Goal: Task Accomplishment & Management: Use online tool/utility

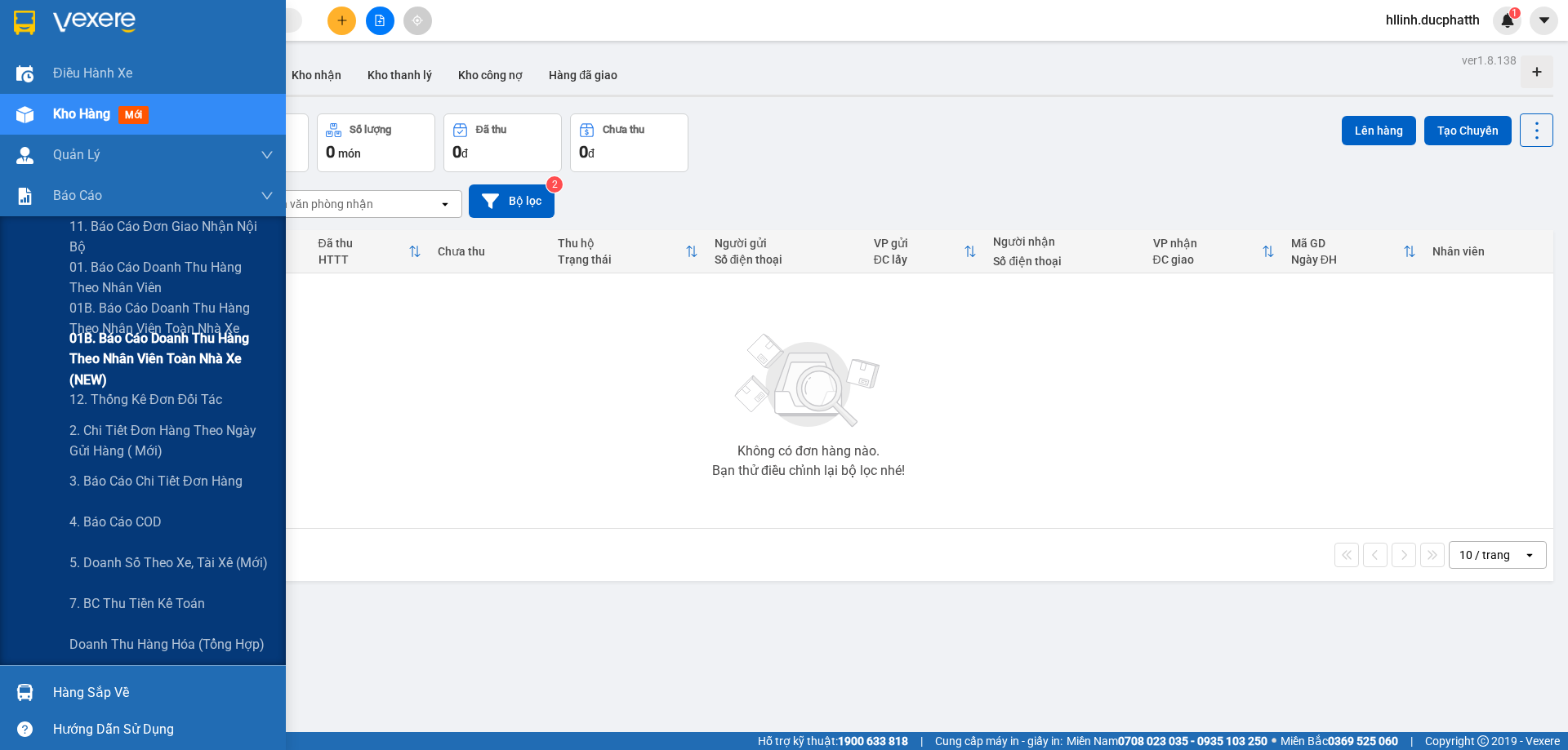
click at [115, 355] on span "01B. Báo cáo doanh thu hàng theo nhân viên toàn nhà xe (NEW)" at bounding box center [171, 358] width 204 height 62
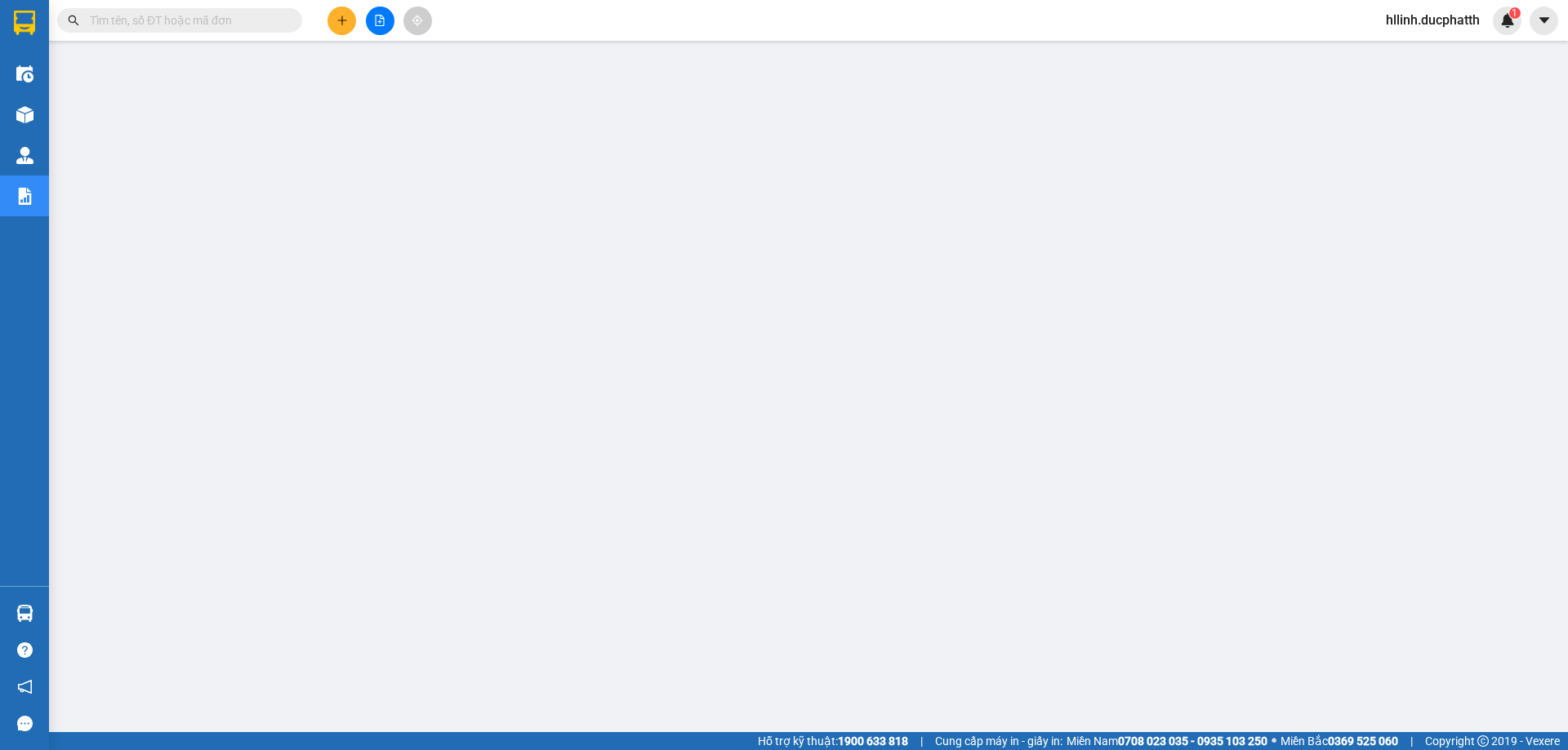
click at [245, 21] on input "text" at bounding box center [186, 20] width 192 height 18
paste input "PT1208250108"
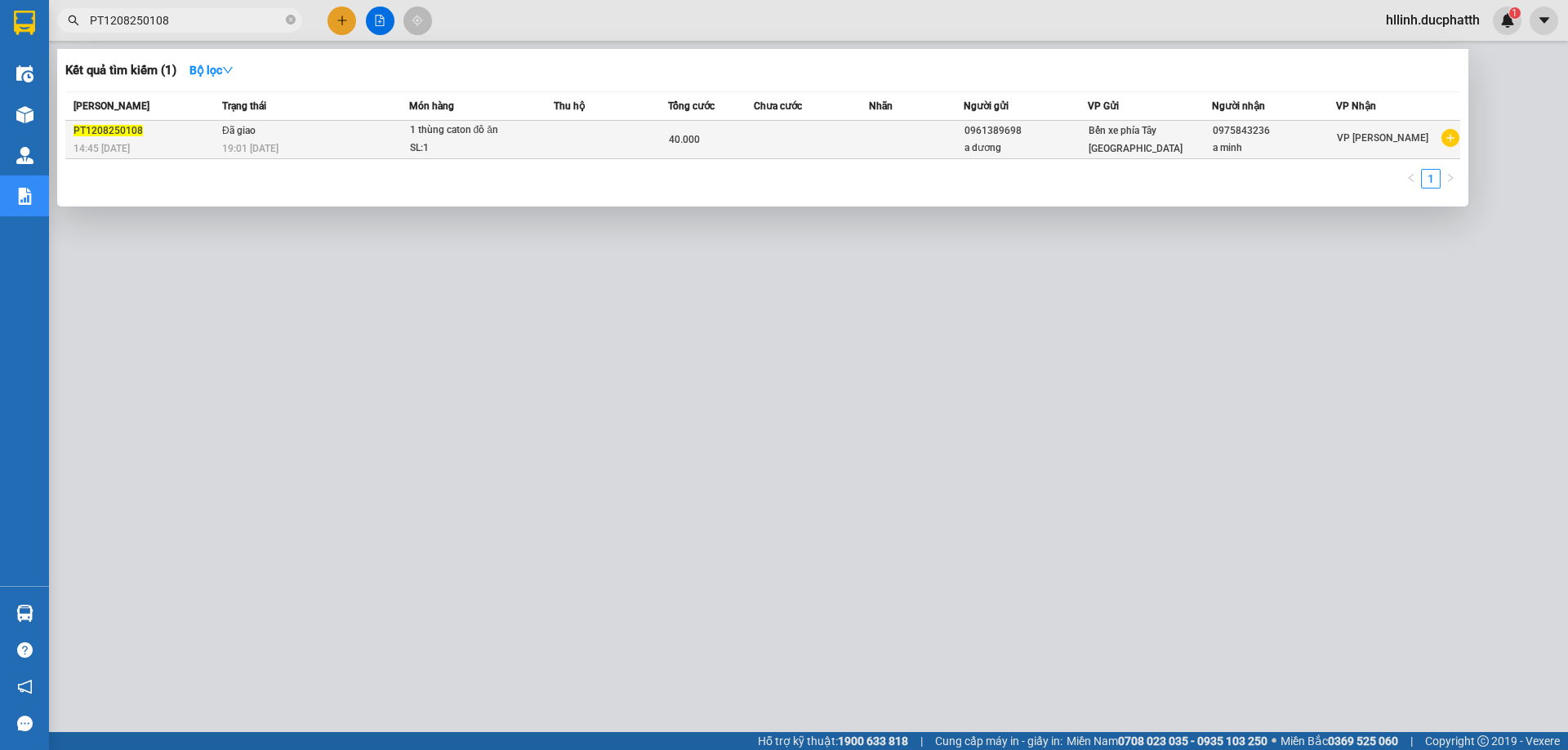
type input "PT1208250108"
click at [490, 126] on div "1 thùng caton đô ăn" at bounding box center [470, 130] width 122 height 18
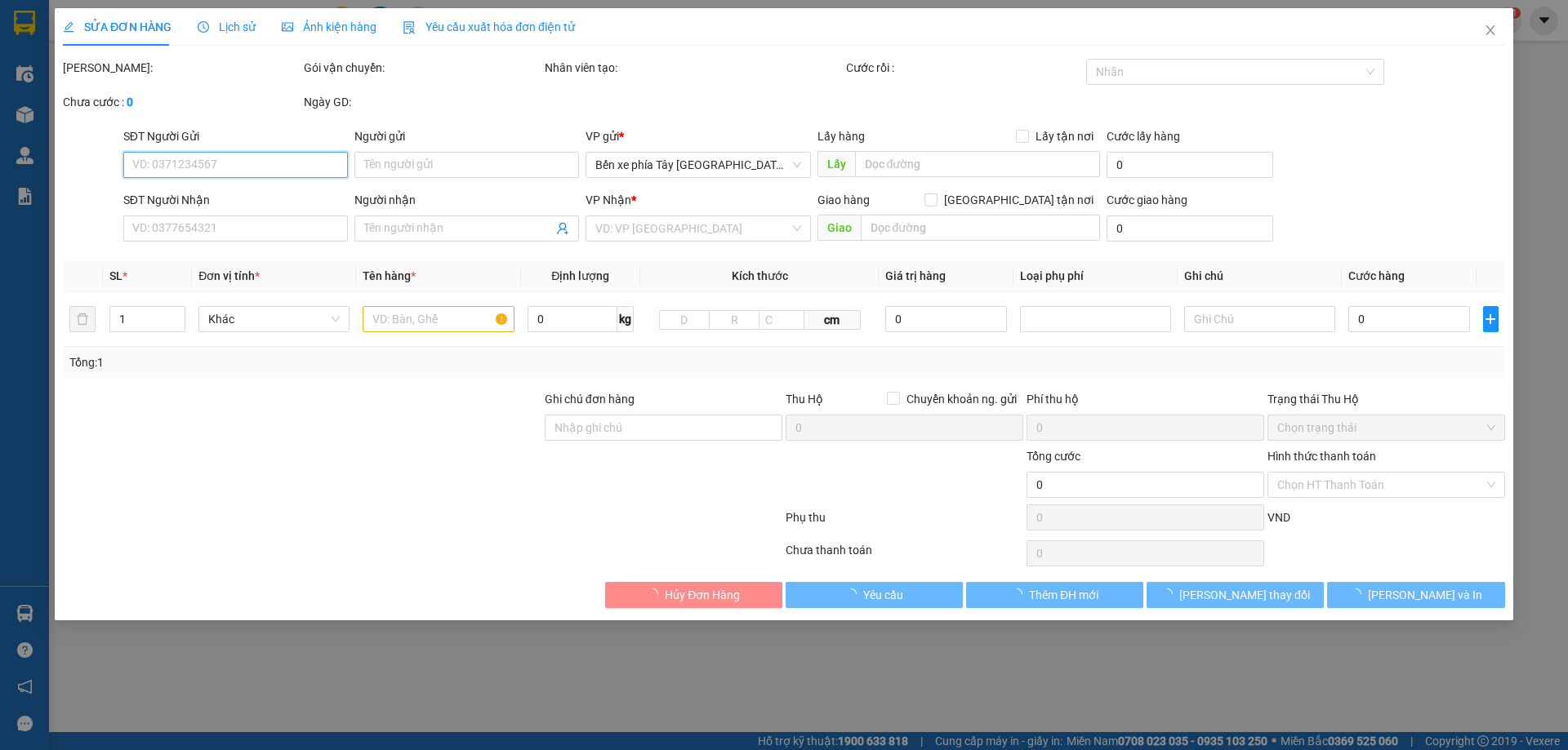
type input "0961389698"
type input "a dương"
type input "0975843236"
type input "a minh"
type input "40.000"
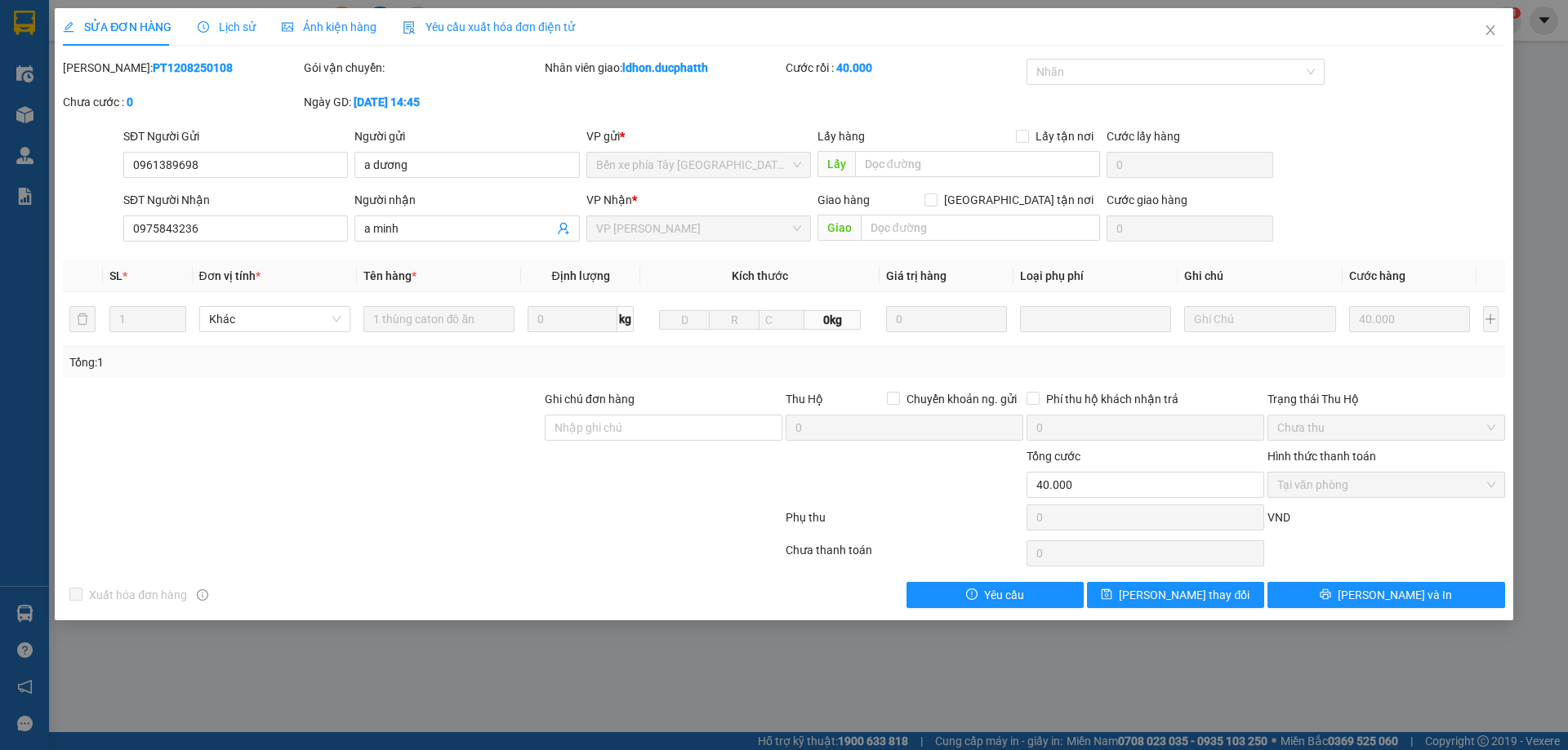
click at [230, 31] on span "Lịch sử" at bounding box center [226, 27] width 58 height 13
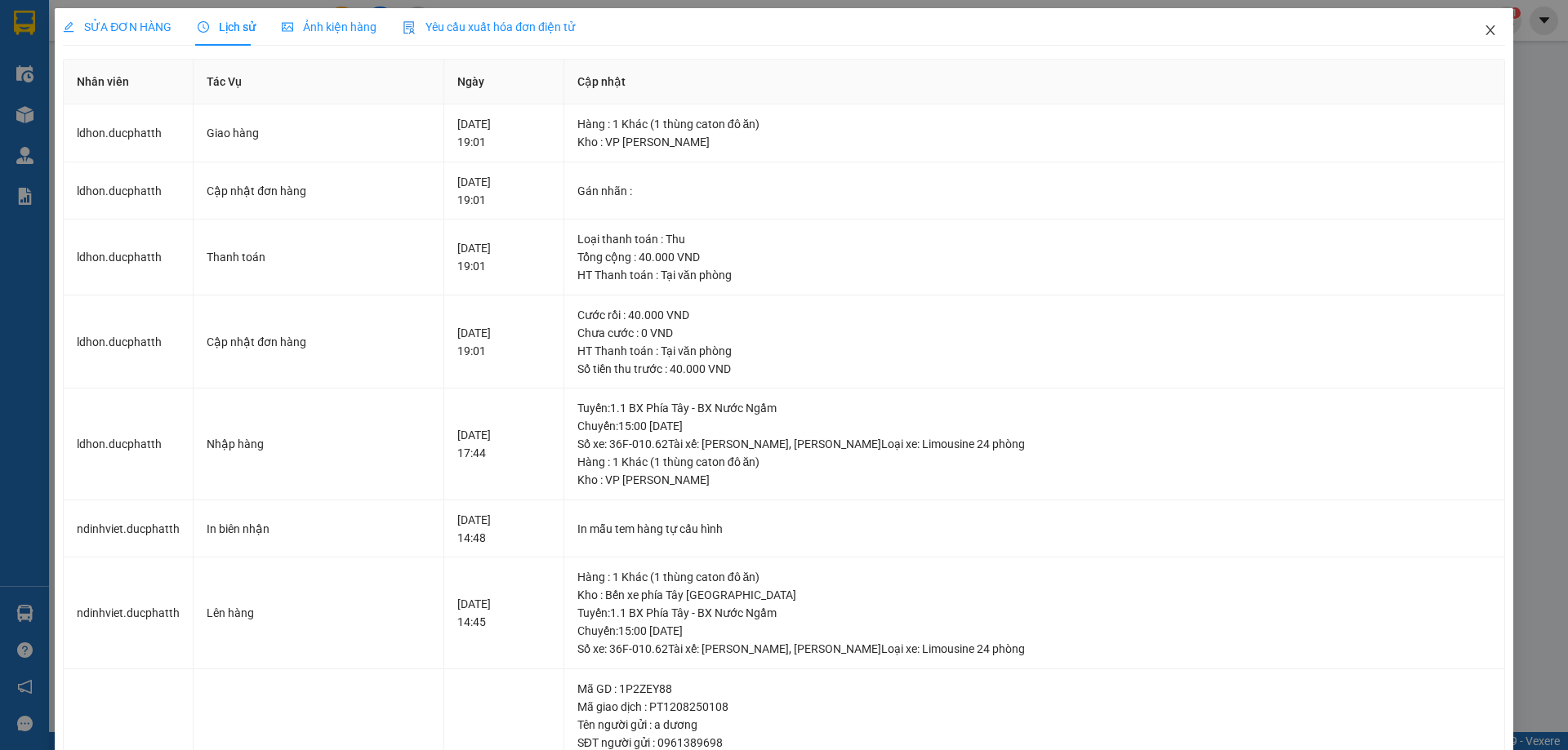
click at [1484, 32] on icon "close" at bounding box center [1490, 30] width 13 height 13
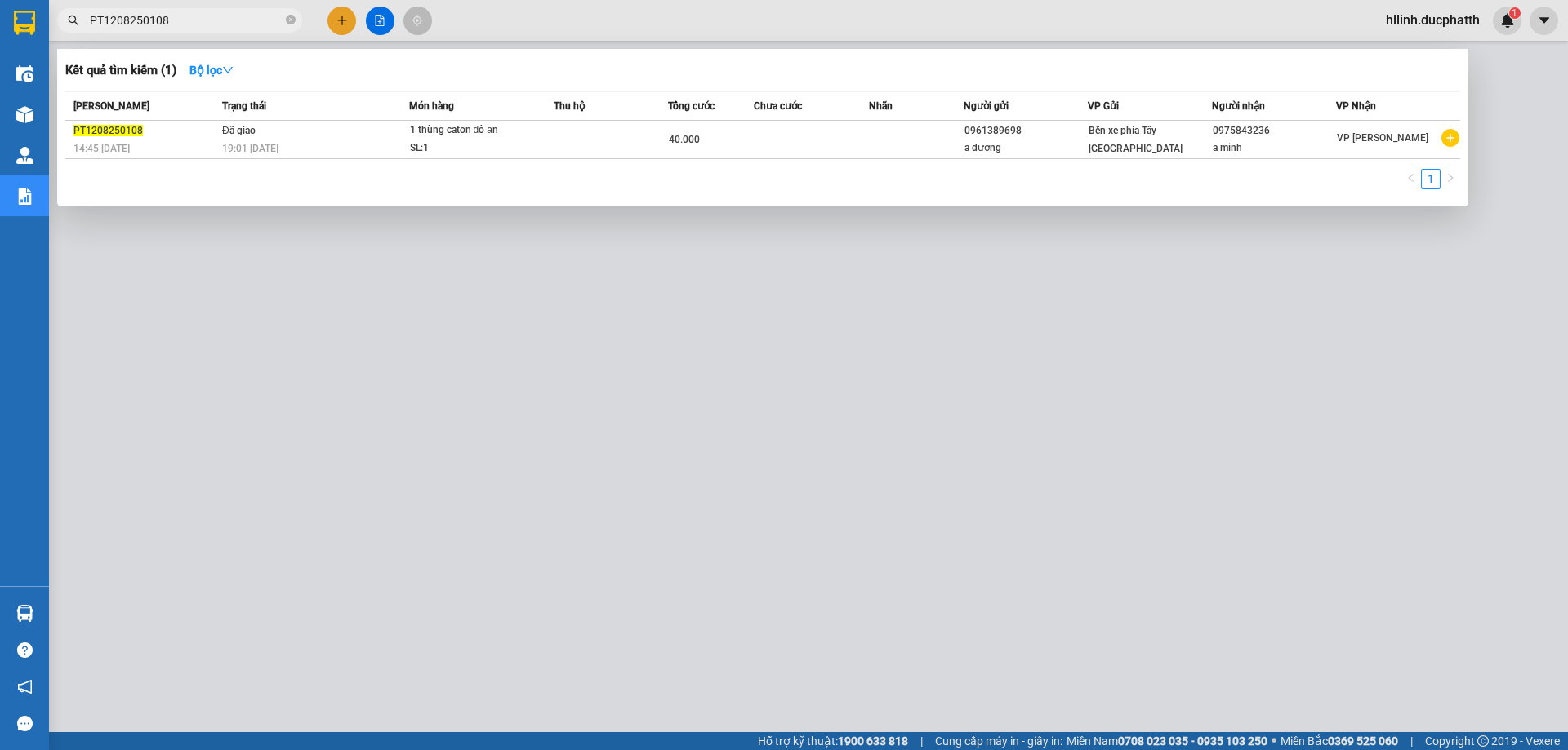
click at [217, 26] on input "PT1208250108" at bounding box center [186, 20] width 192 height 18
drag, startPoint x: 217, startPoint y: 26, endPoint x: 69, endPoint y: 27, distance: 148.0
click at [69, 27] on span "PT1208250108" at bounding box center [179, 21] width 245 height 25
paste input "NN1208250093"
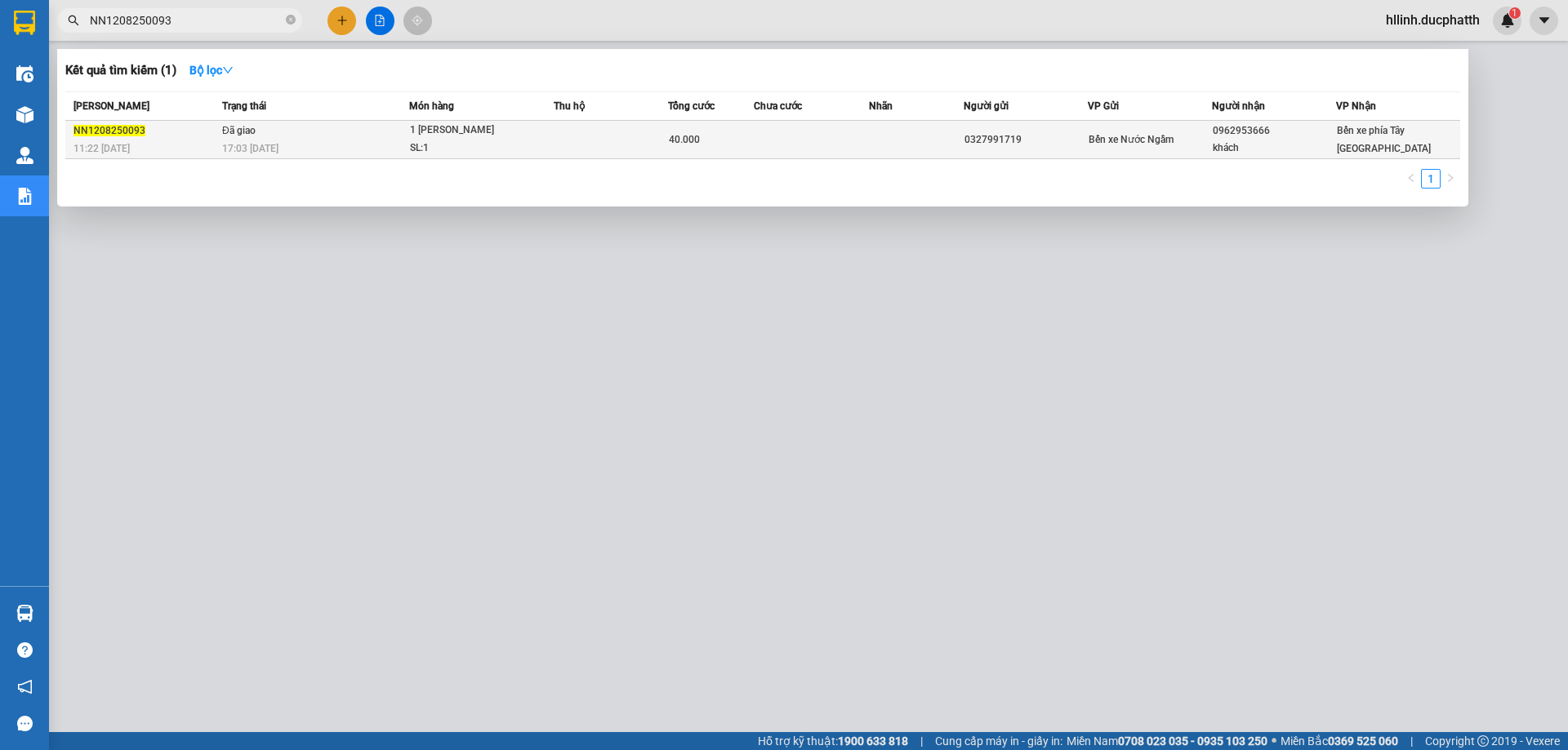
type input "NN1208250093"
click at [583, 130] on td at bounding box center [611, 139] width 115 height 38
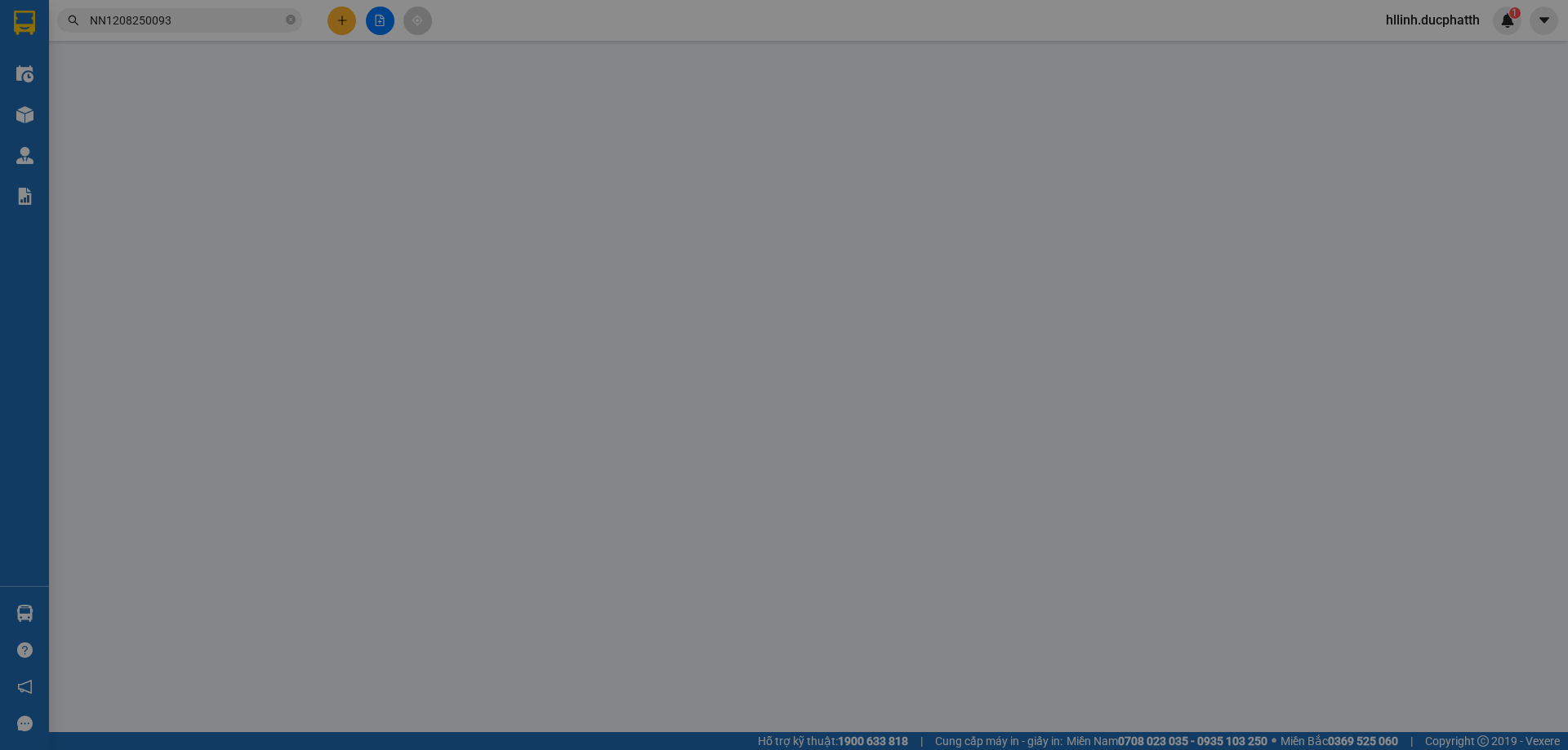
type input "0327991719"
type input "0962953666"
type input "khách"
type input "40.000"
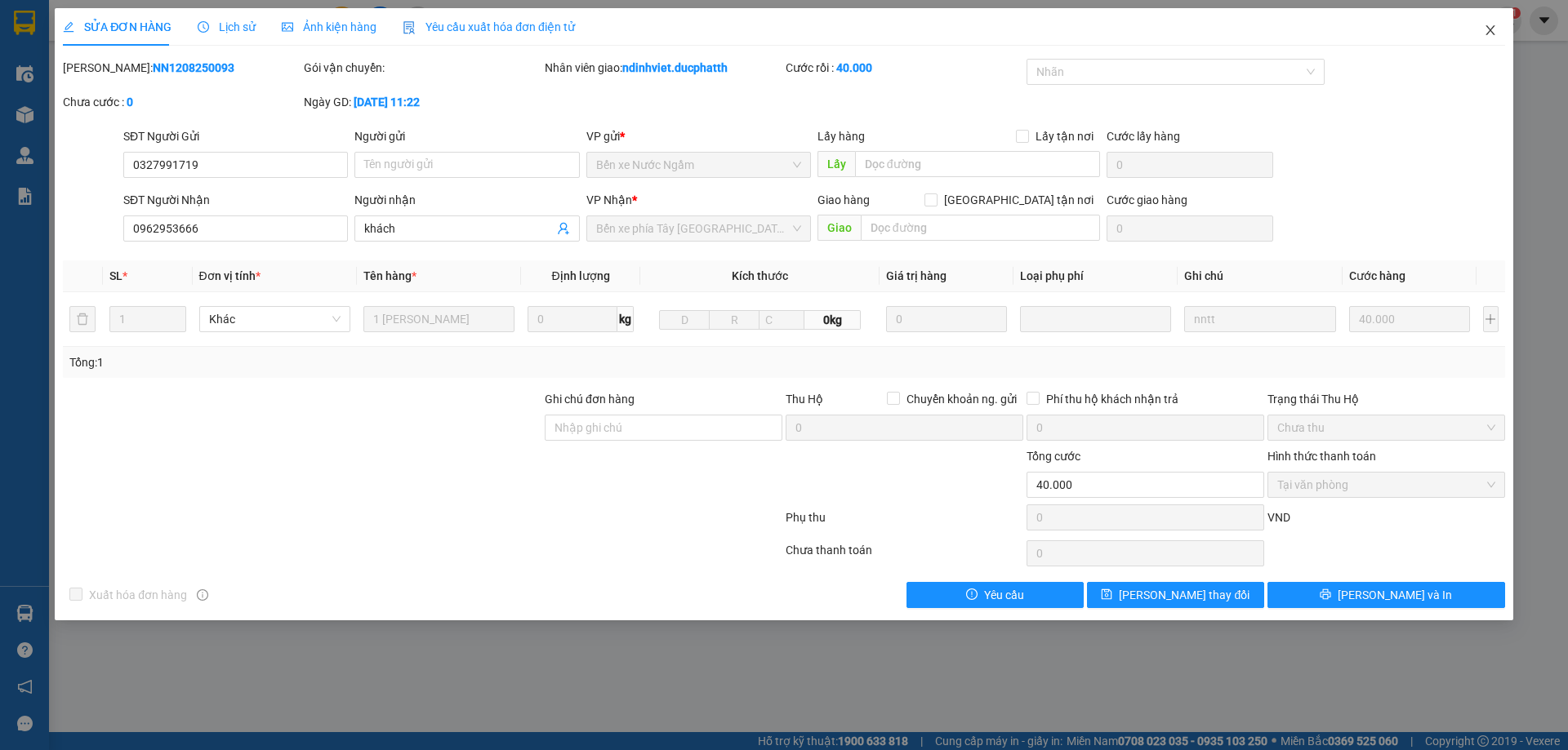
click at [1481, 32] on span "Close" at bounding box center [1490, 31] width 46 height 46
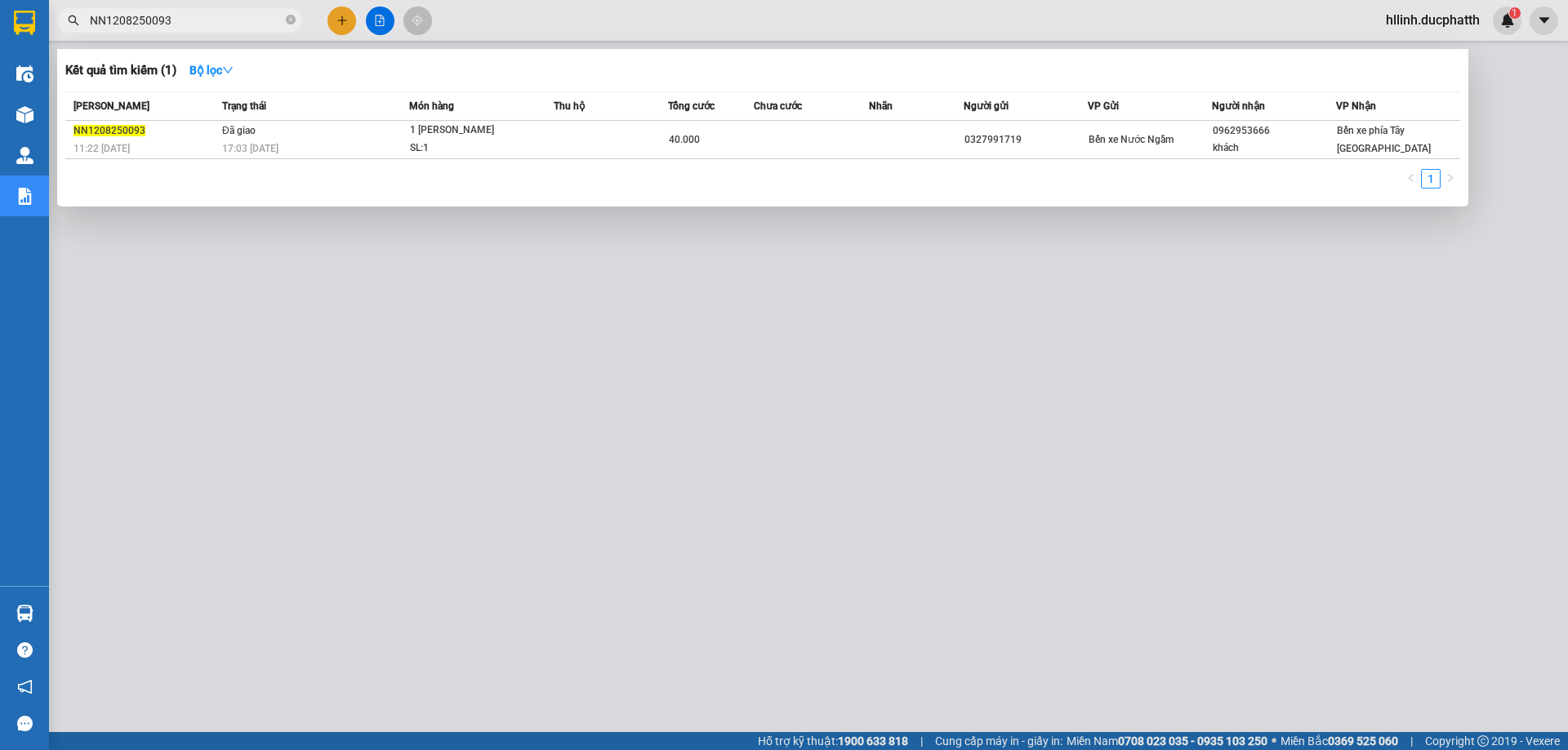
drag, startPoint x: 187, startPoint y: 21, endPoint x: 62, endPoint y: 13, distance: 125.3
click at [62, 13] on span "NN1208250093" at bounding box center [179, 21] width 245 height 25
paste input "108250065"
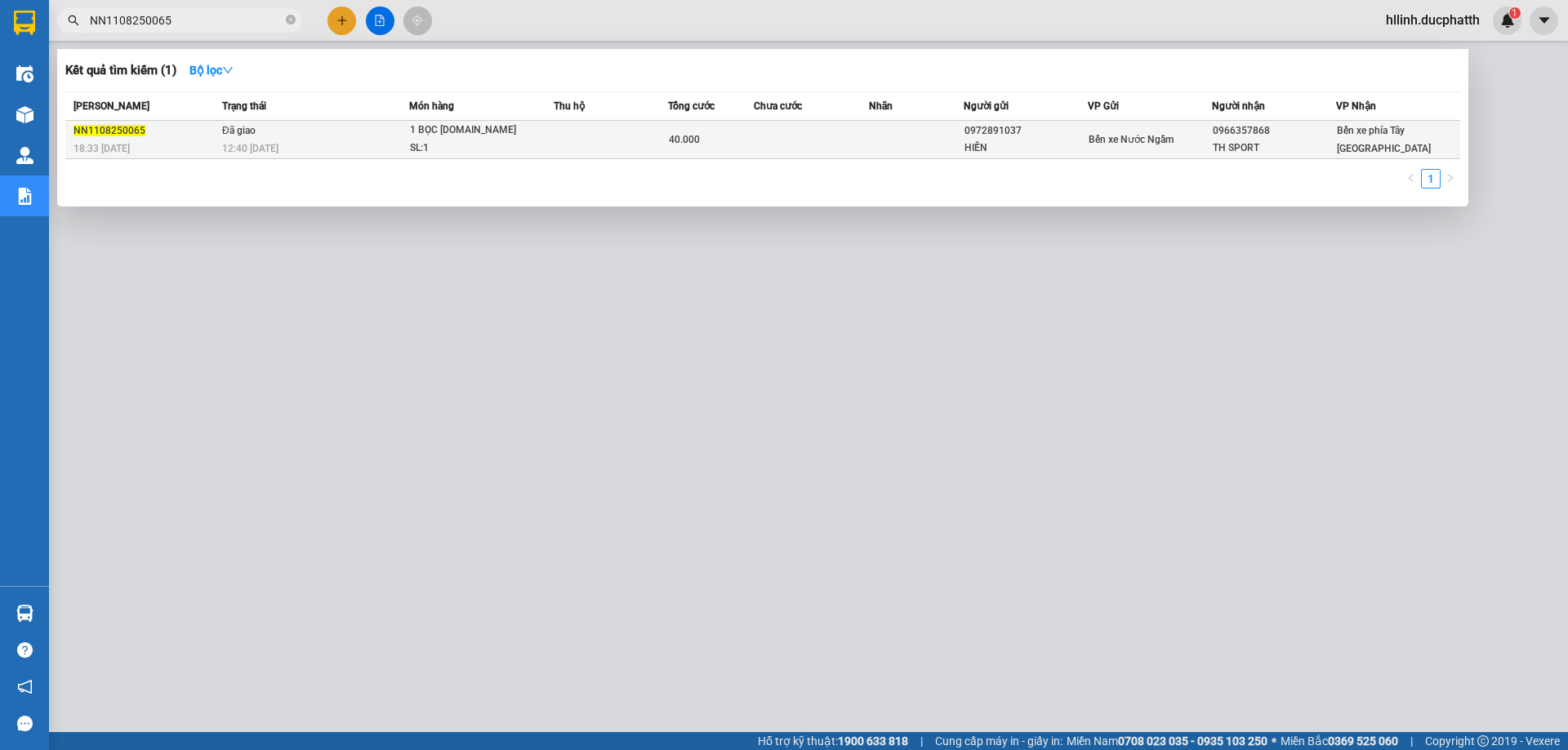
type input "NN1108250065"
click at [528, 140] on div "SL: 1" at bounding box center [470, 148] width 122 height 18
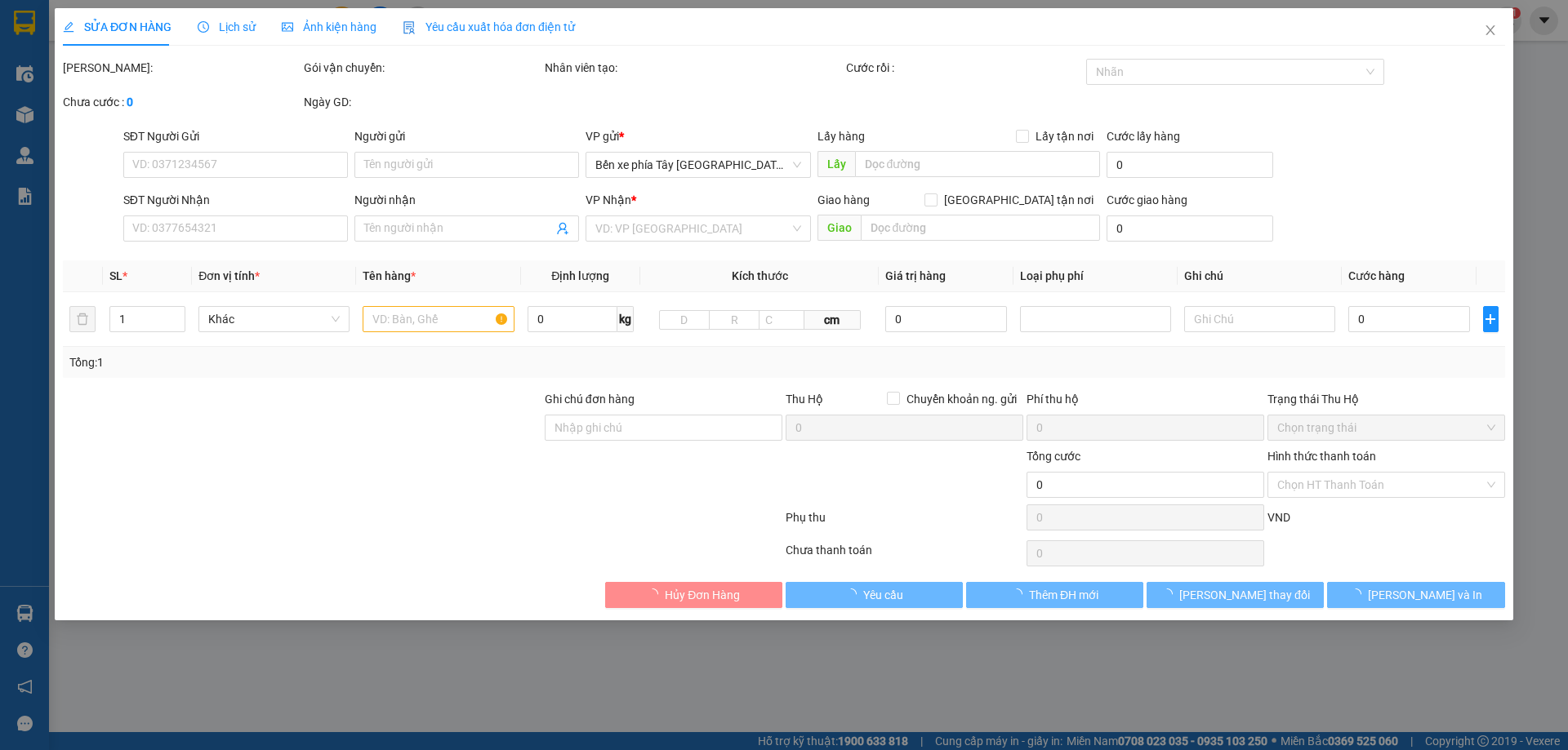
type input "0972891037"
type input "HIỀN"
type input "0966357868"
type input "TH SPORT"
type input "NNTT"
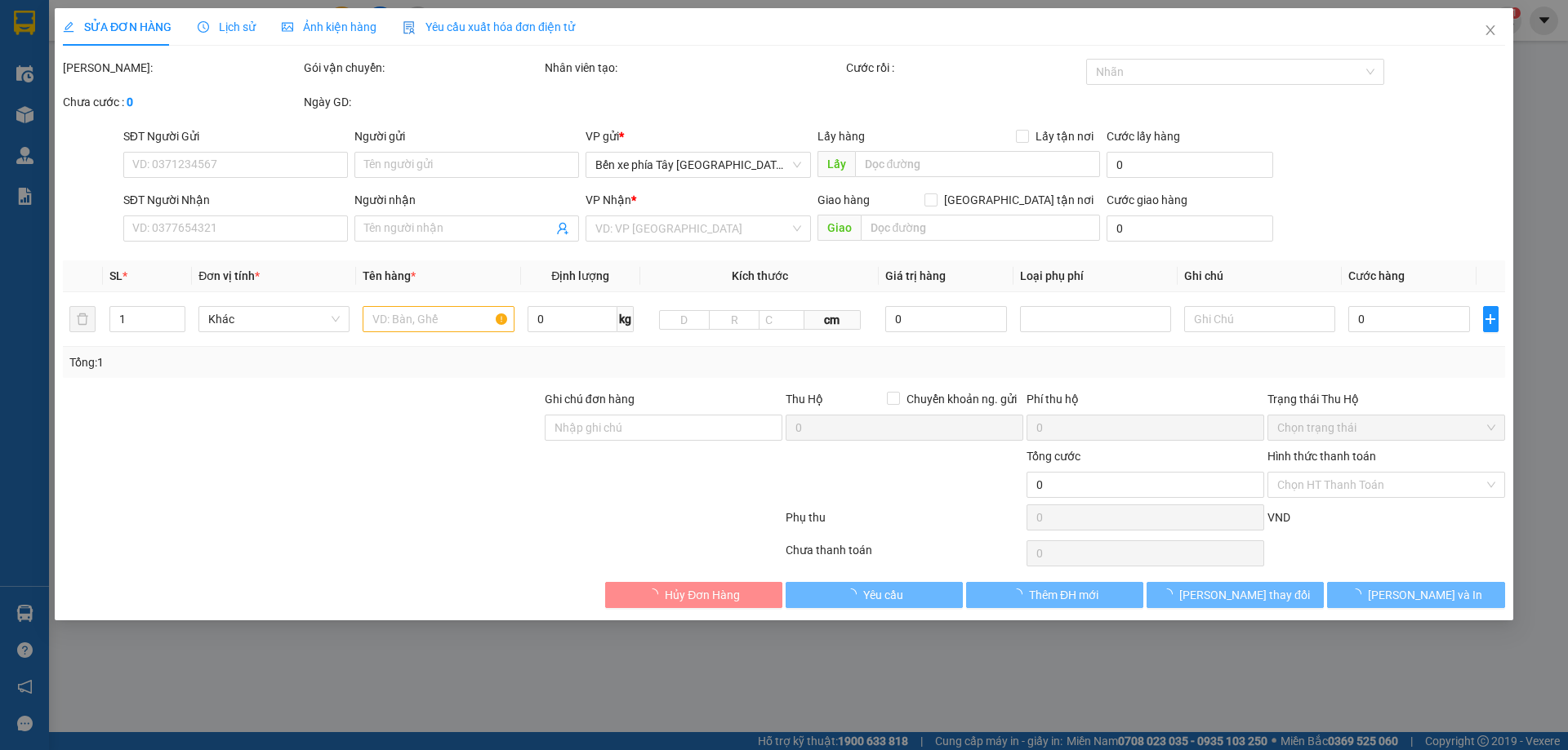
type input "40.000"
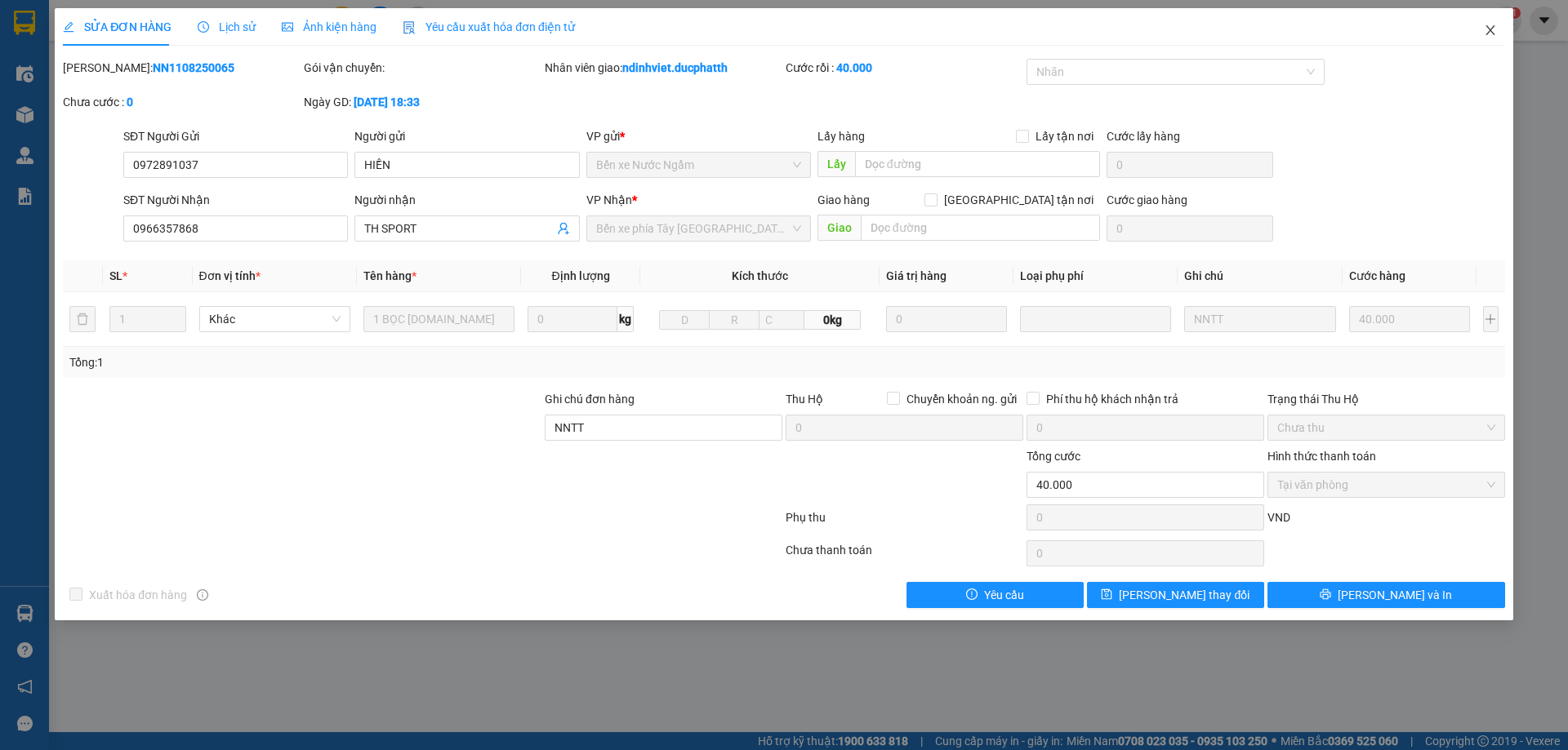
click at [1486, 33] on icon "close" at bounding box center [1490, 30] width 13 height 13
